Goal: Task Accomplishment & Management: Use online tool/utility

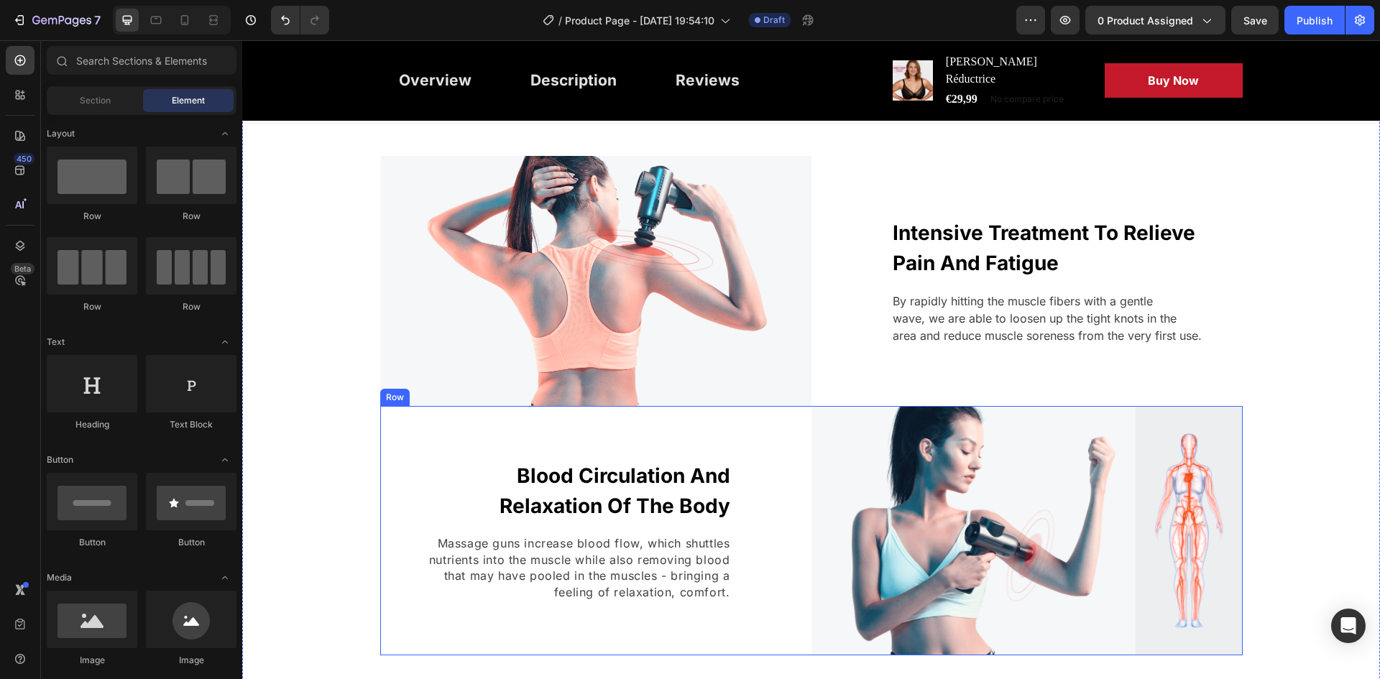
scroll to position [1150, 0]
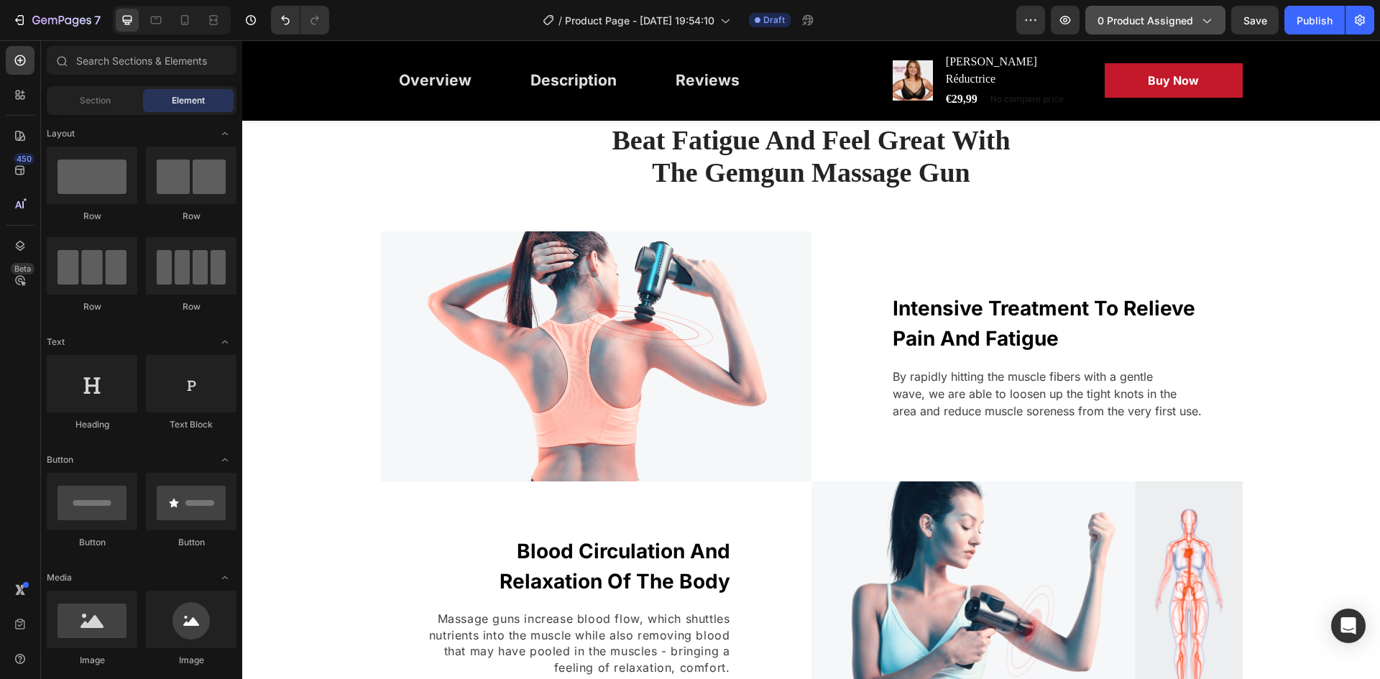
click at [1154, 29] on button "0 product assigned" at bounding box center [1156, 20] width 140 height 29
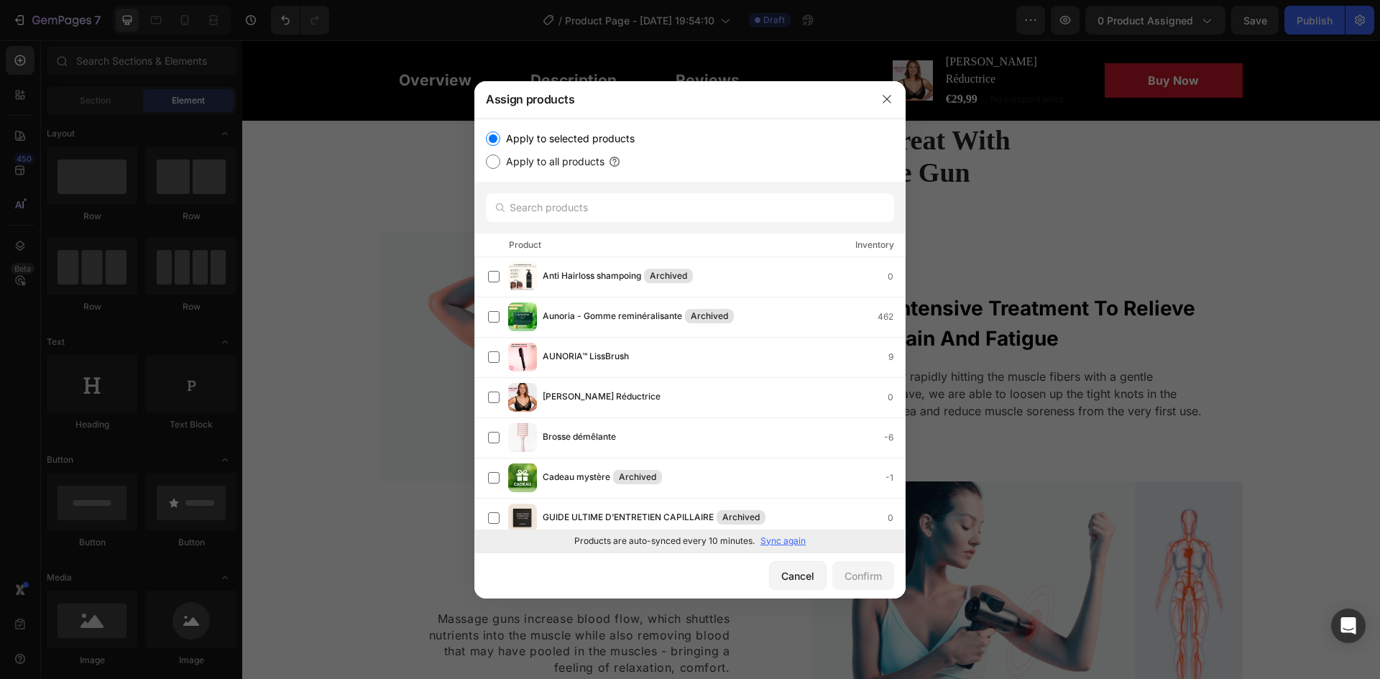
drag, startPoint x: 640, startPoint y: 73, endPoint x: 884, endPoint y: 115, distance: 247.3
click at [884, 115] on div at bounding box center [887, 99] width 37 height 37
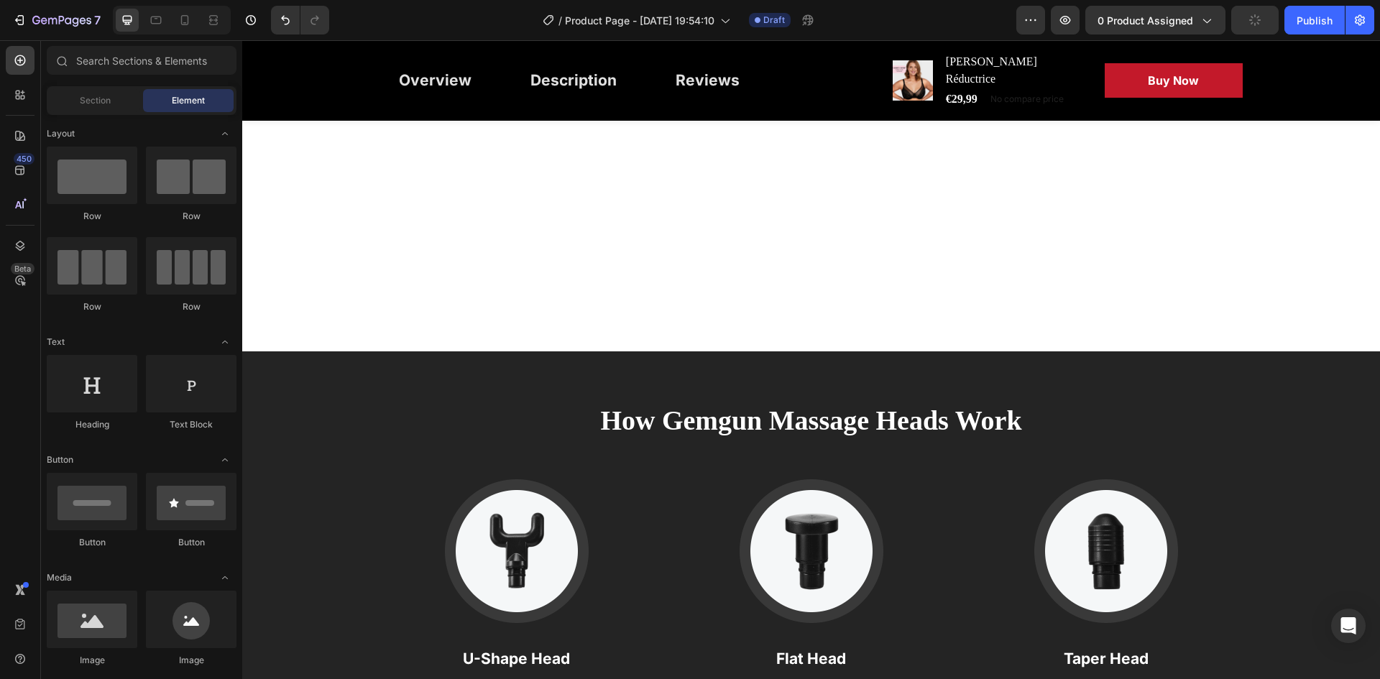
scroll to position [2588, 0]
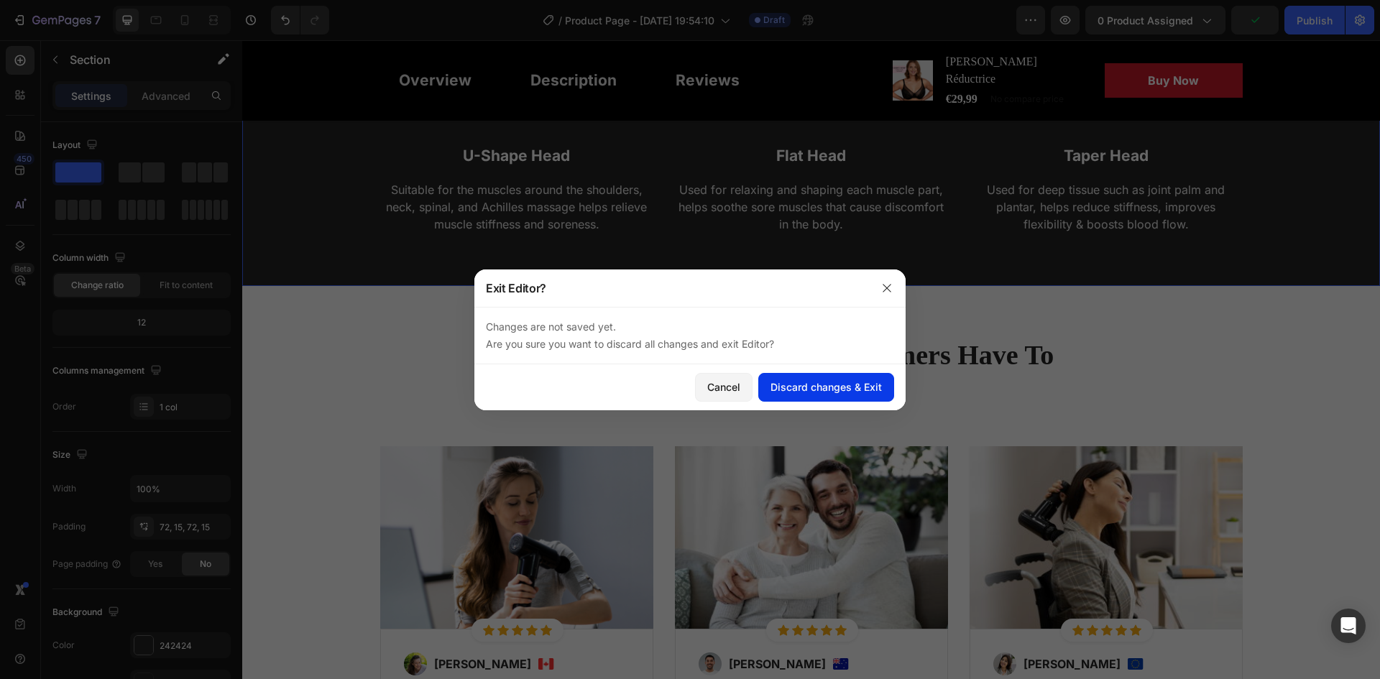
click at [769, 381] on button "Discard changes & Exit" at bounding box center [827, 387] width 136 height 29
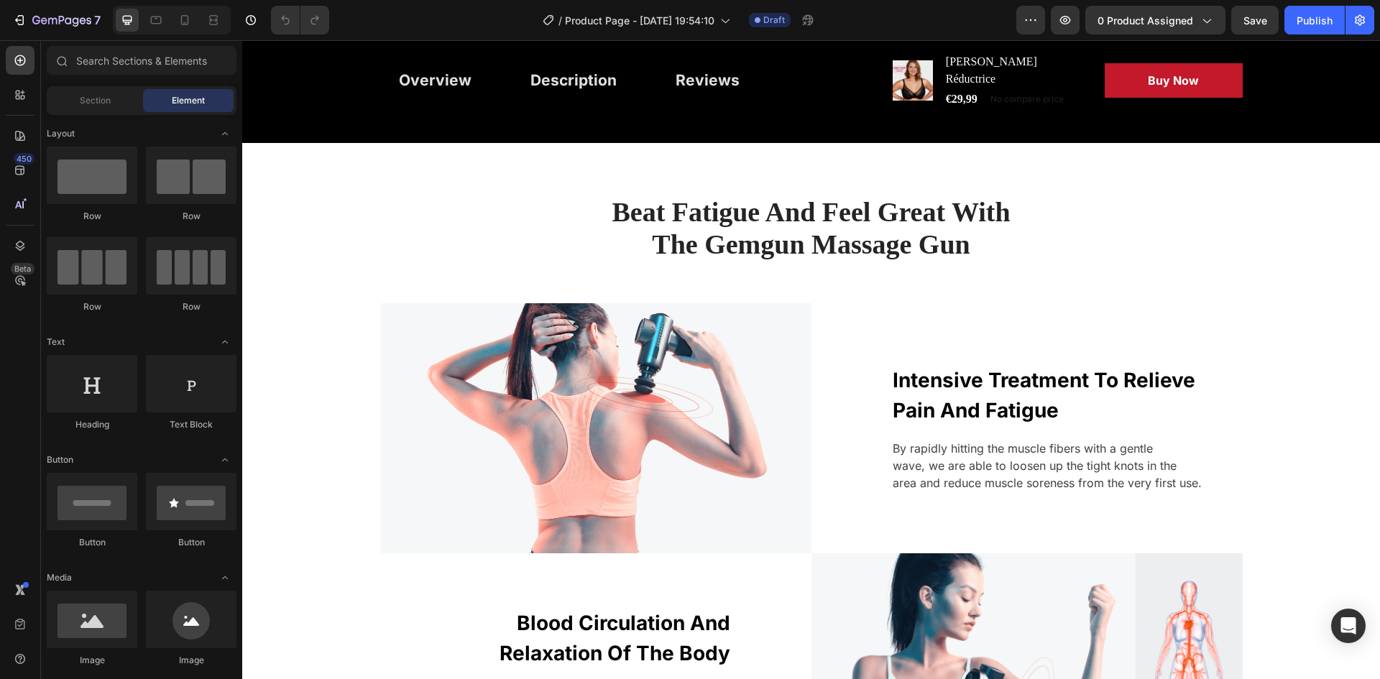
scroll to position [1510, 0]
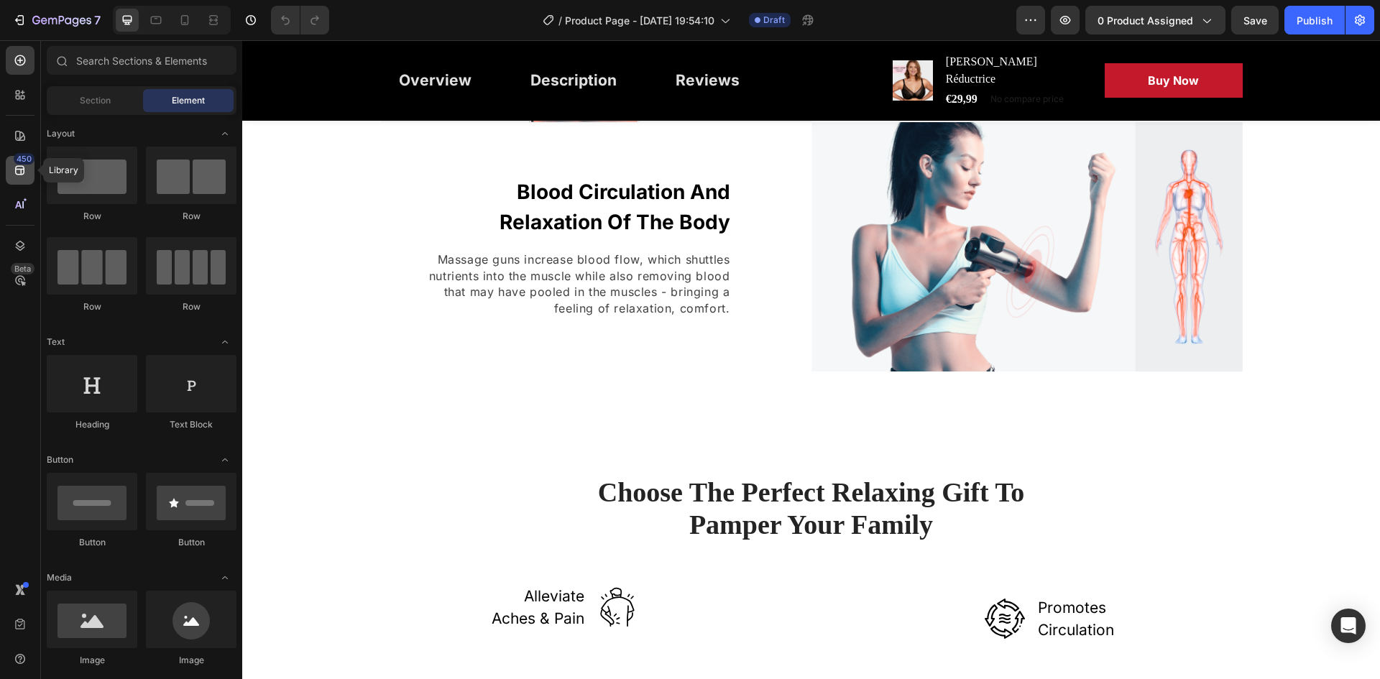
click at [21, 157] on div "450" at bounding box center [24, 159] width 21 height 12
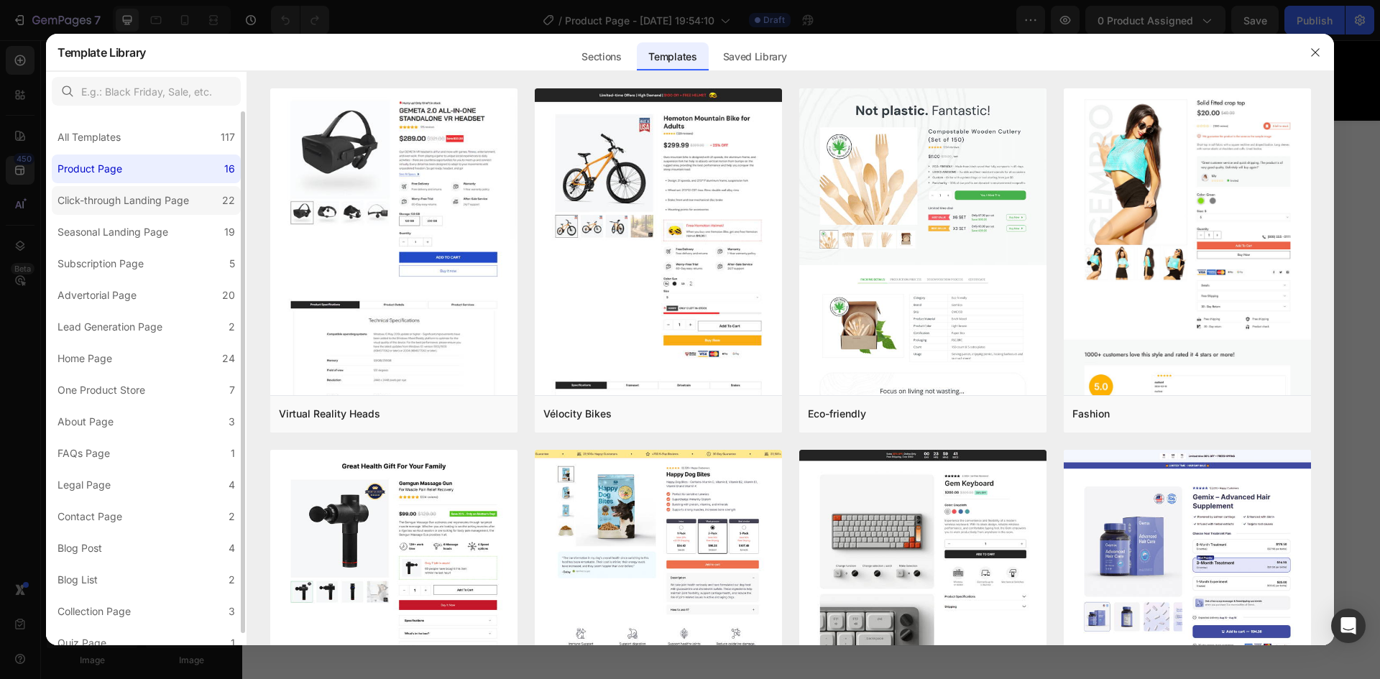
click at [124, 194] on div "Click-through Landing Page" at bounding box center [124, 200] width 132 height 17
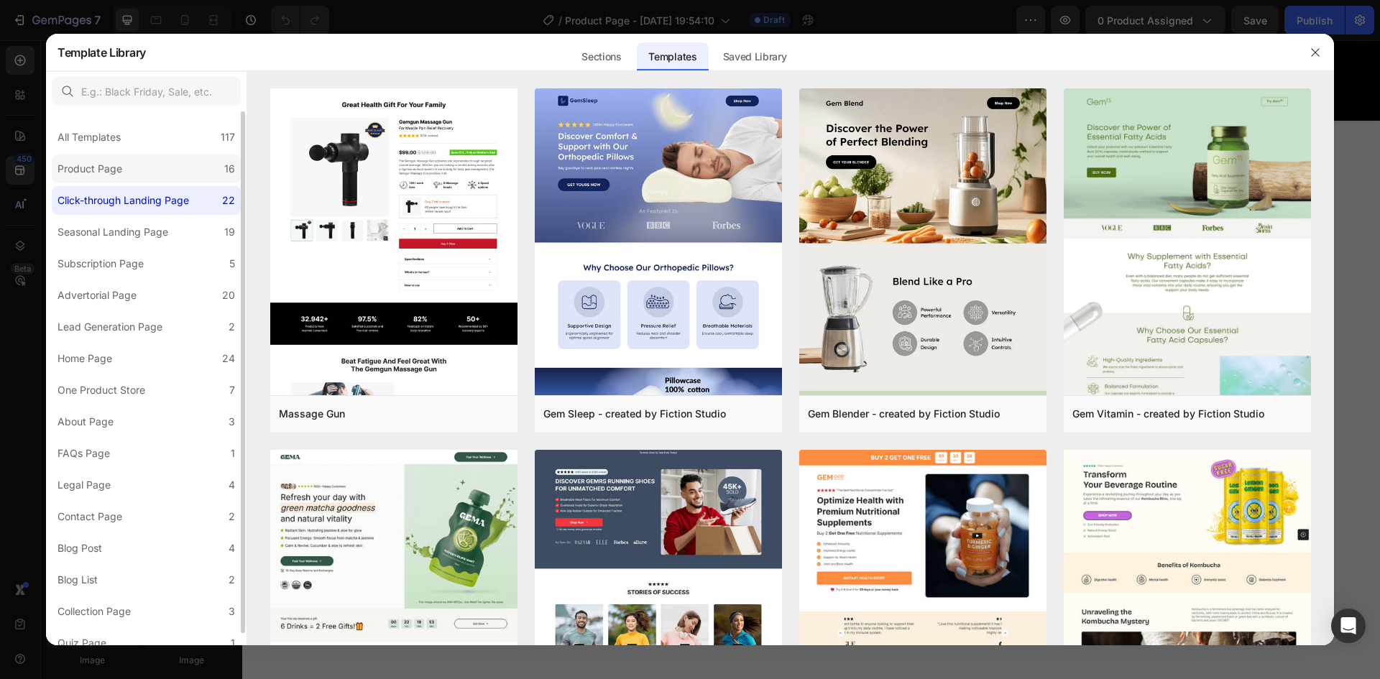
click at [70, 178] on div "Product Page" at bounding box center [90, 168] width 65 height 17
